Goal: Information Seeking & Learning: Learn about a topic

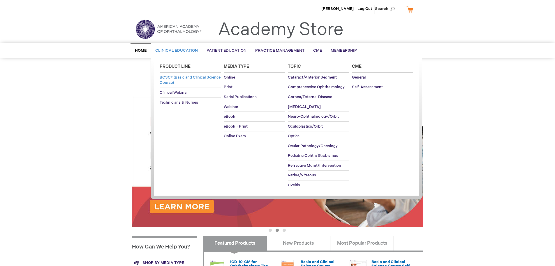
click at [182, 80] on span "BCSC® (Basic and Clinical Science Course)" at bounding box center [190, 80] width 61 height 10
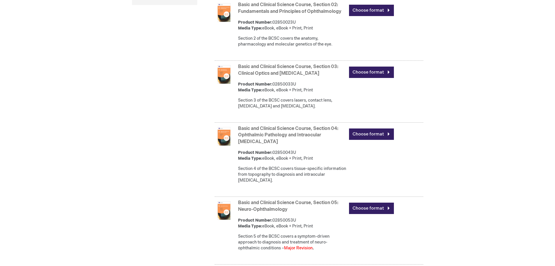
scroll to position [379, 0]
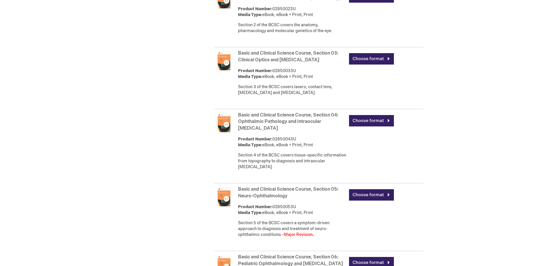
click at [281, 191] on link "Basic and Clinical Science Course, Section 05: Neuro-Ophthalmology" at bounding box center [288, 192] width 100 height 12
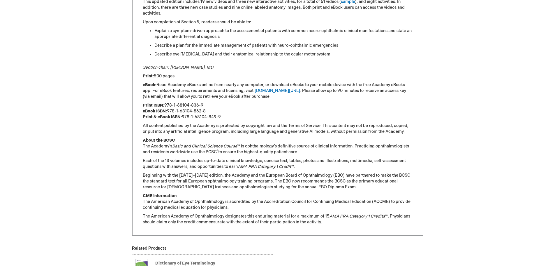
scroll to position [408, 0]
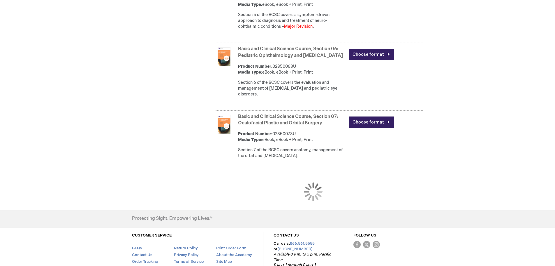
scroll to position [587, 0]
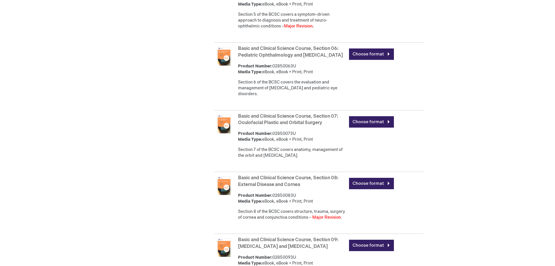
click at [312, 175] on link "Basic and Clinical Science Course, Section 08: External Disease and Cornea" at bounding box center [288, 181] width 100 height 12
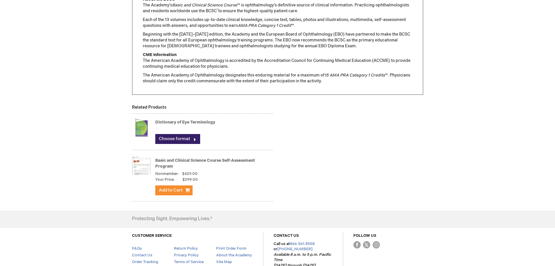
scroll to position [525, 0]
